Goal: Communication & Community: Answer question/provide support

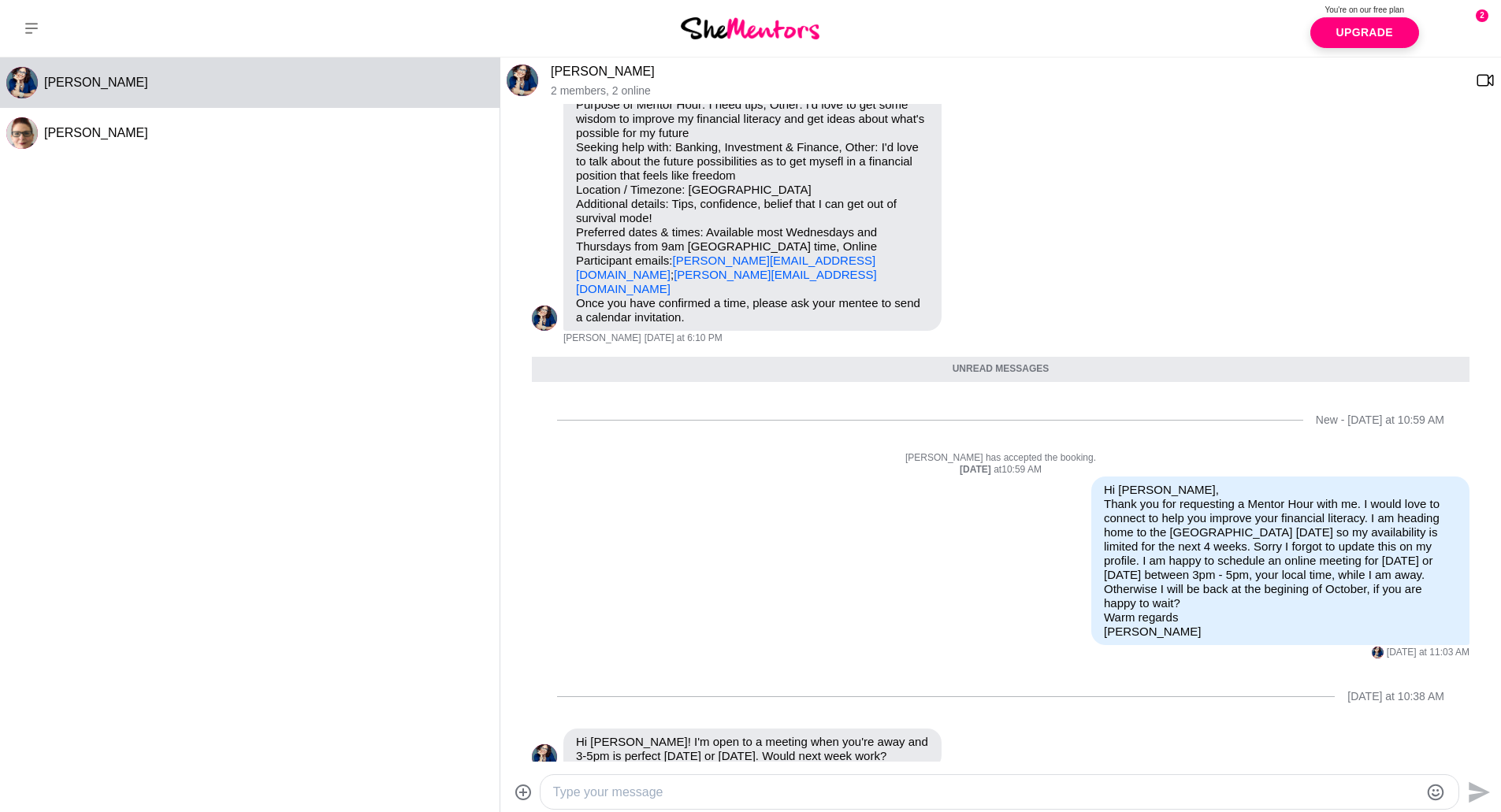
scroll to position [105, 0]
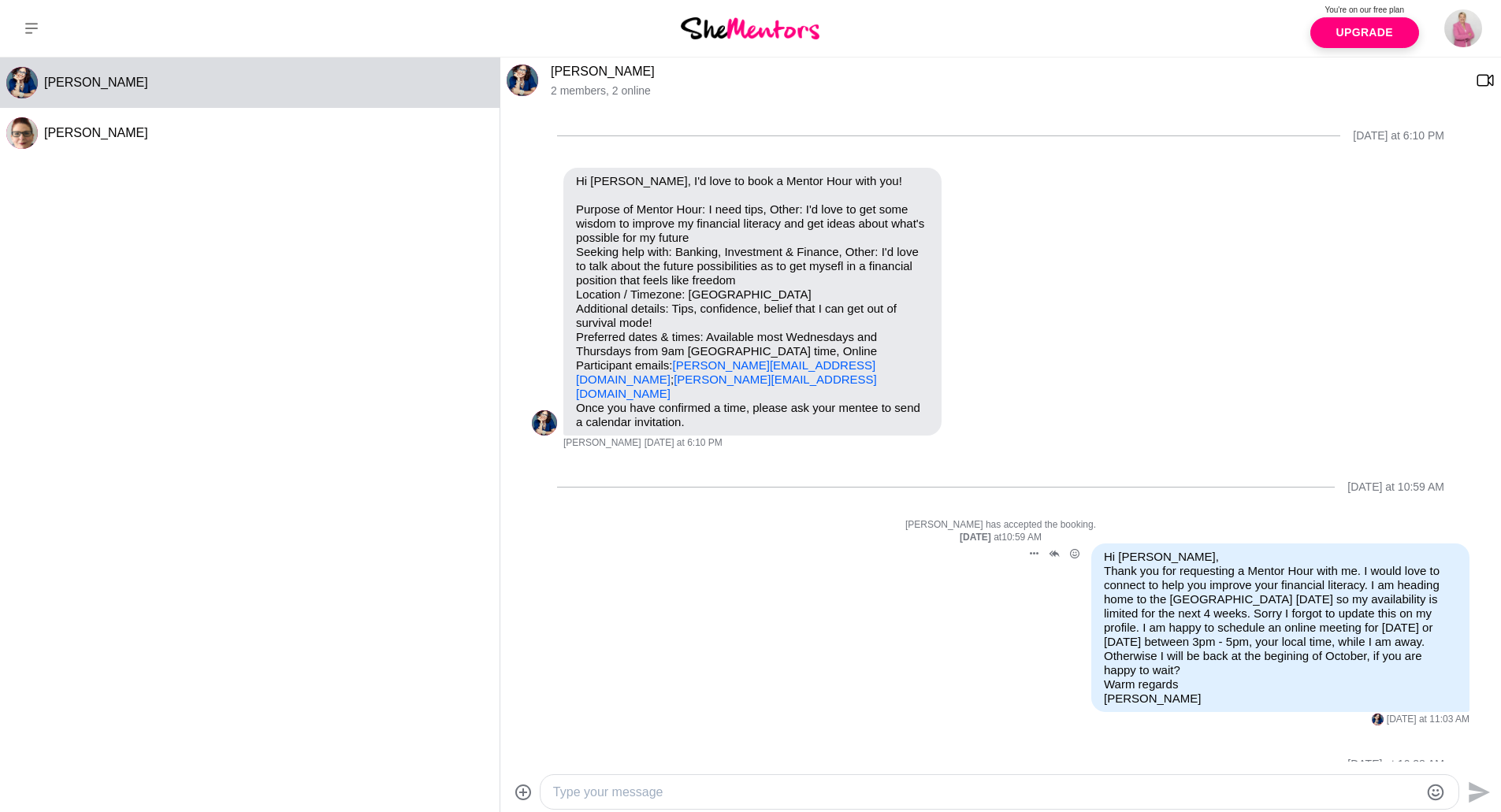
scroll to position [67, 0]
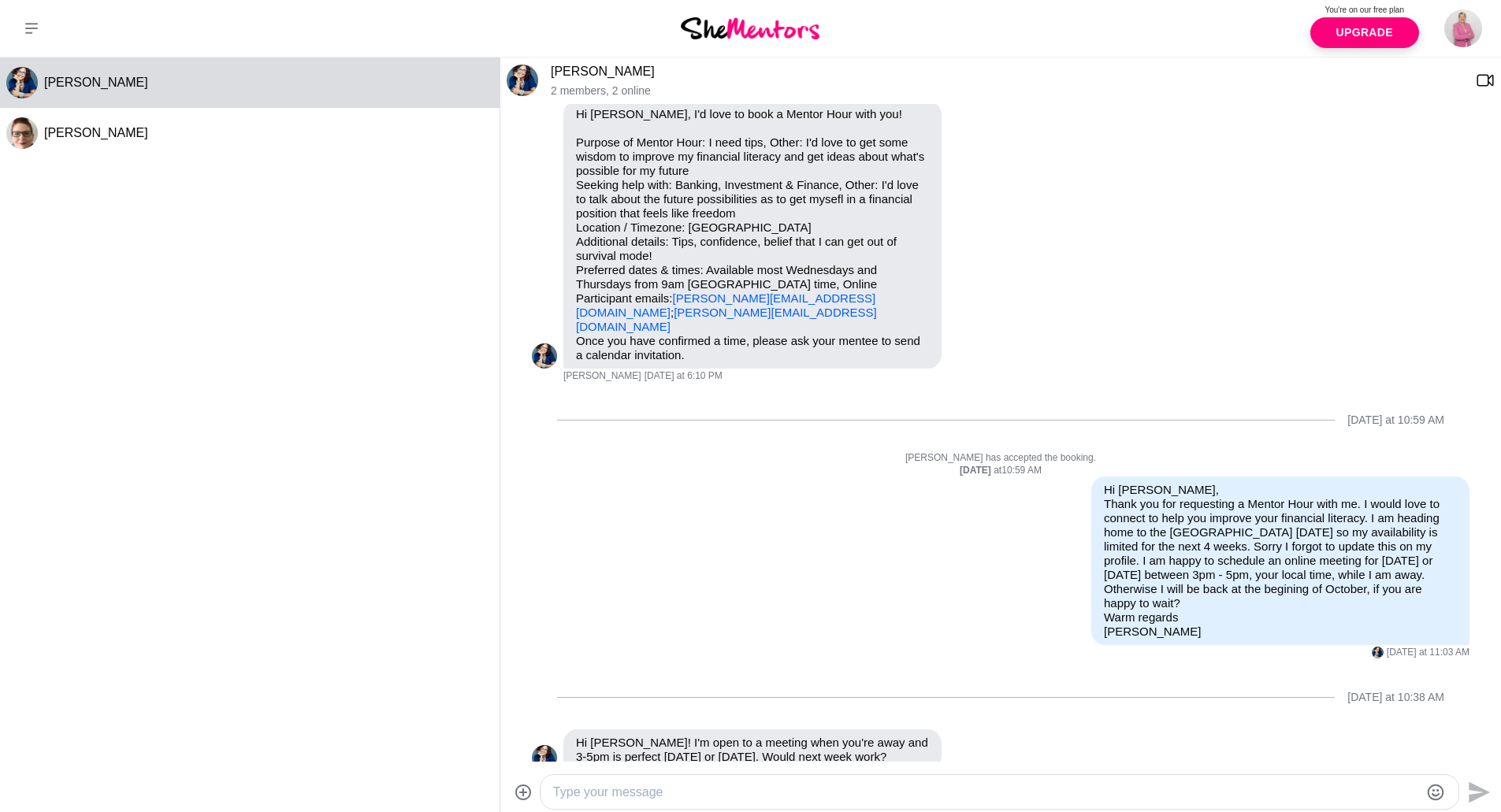
click at [613, 799] on textarea "Type your message" at bounding box center [986, 792] width 866 height 19
type textarea "Great, I will email you the meeting link for [DATE]. I look forward to catching…"
click at [1487, 784] on icon "Send" at bounding box center [1477, 792] width 25 height 25
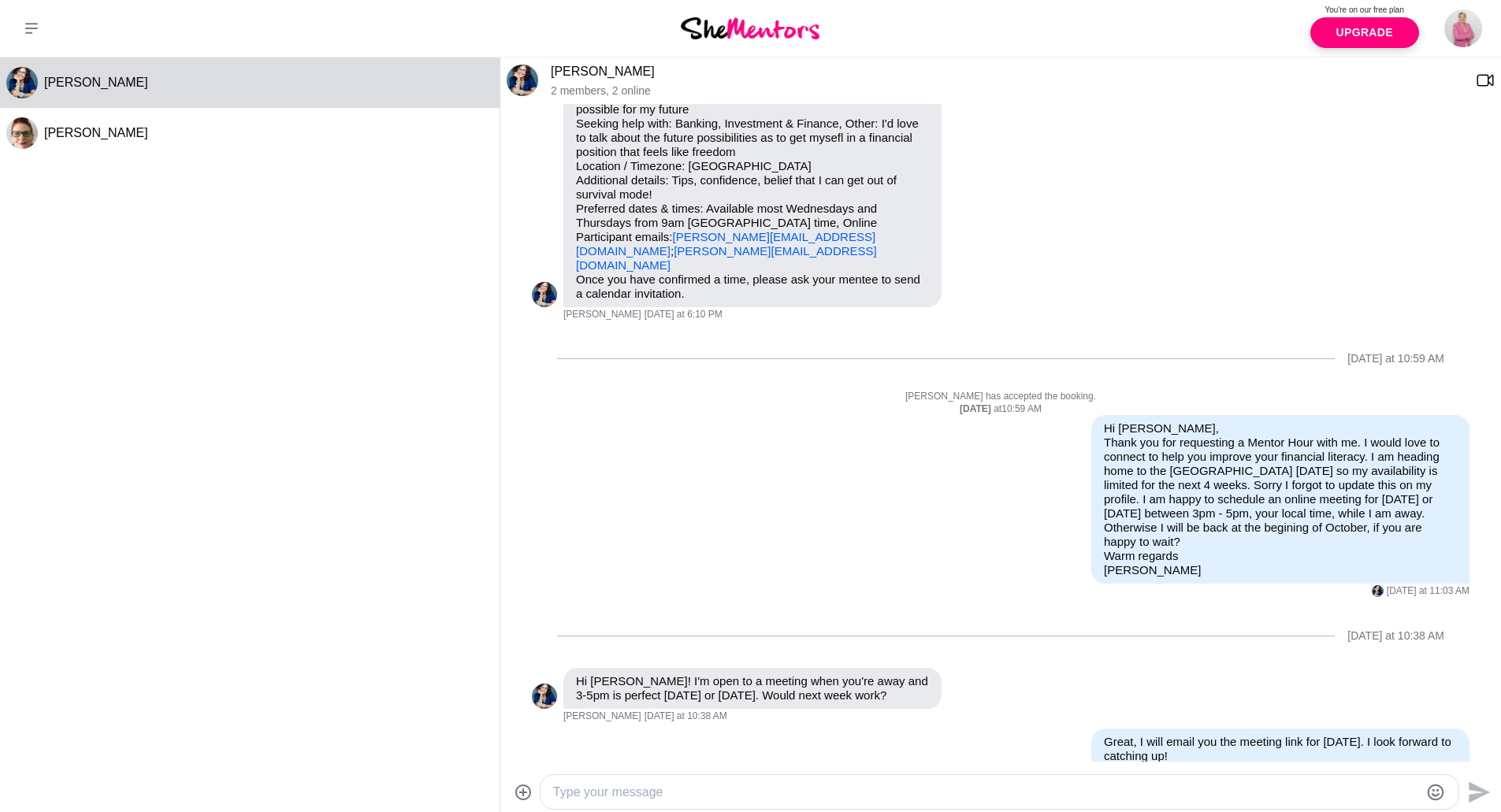
click at [677, 253] on link "[PERSON_NAME][EMAIL_ADDRESS][DOMAIN_NAME]" at bounding box center [726, 258] width 301 height 28
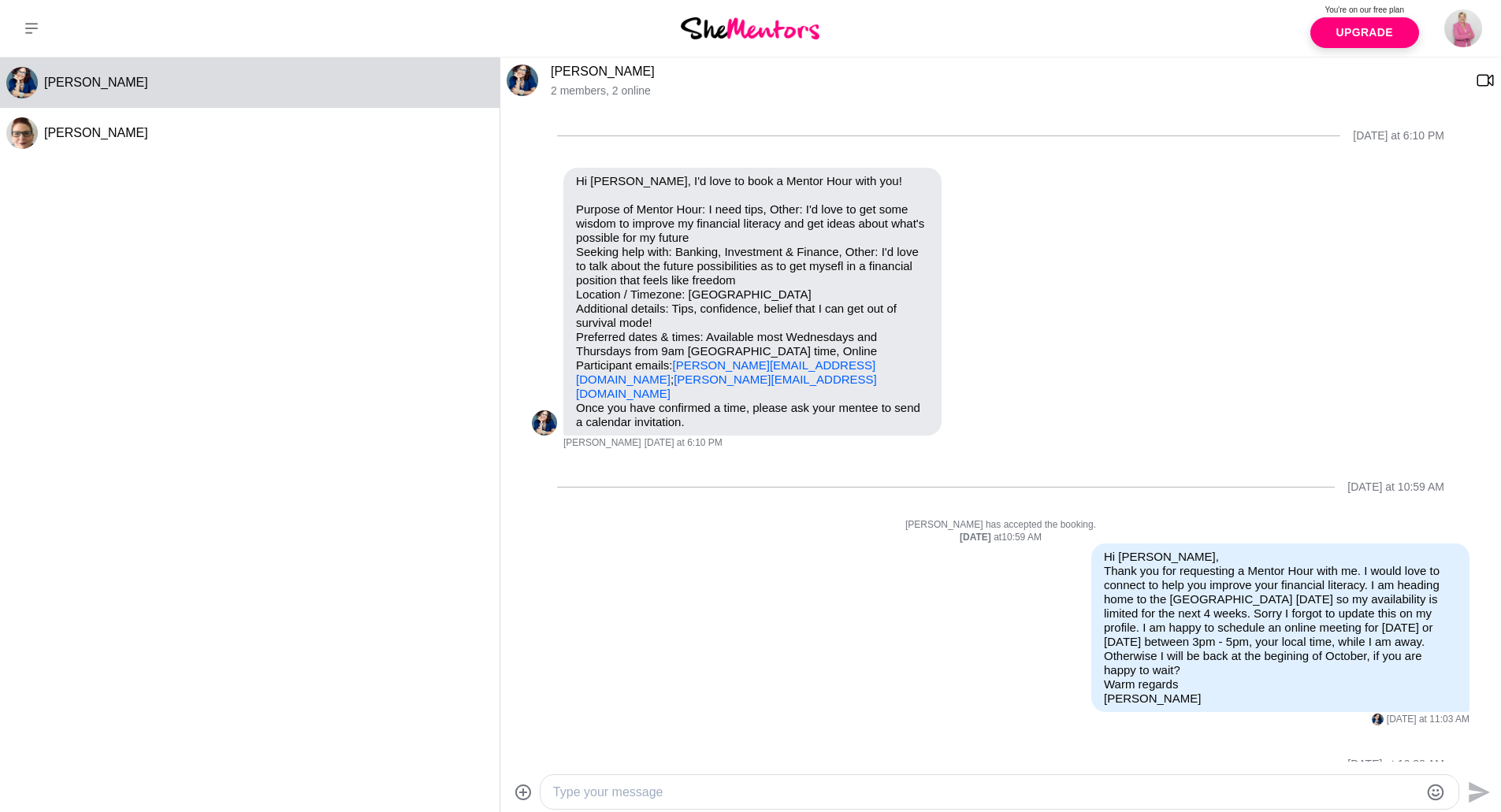
click at [599, 77] on link "[PERSON_NAME]" at bounding box center [603, 71] width 104 height 13
